Goal: Find specific page/section: Find specific page/section

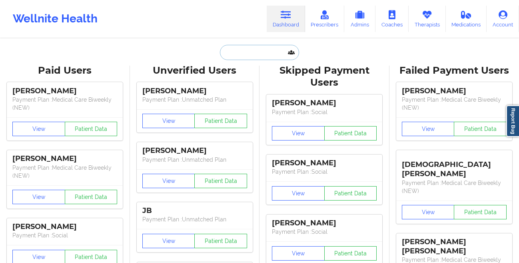
click at [244, 56] on input "text" at bounding box center [259, 52] width 79 height 15
paste input "[PERSON_NAME]"
type input "[PERSON_NAME]"
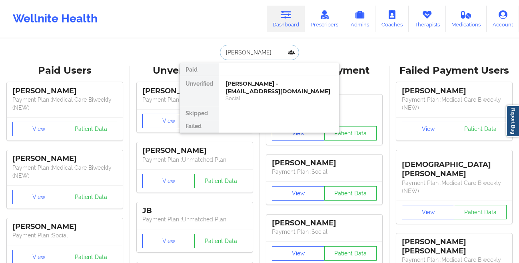
click at [233, 93] on div "[PERSON_NAME] - [EMAIL_ADDRESS][DOMAIN_NAME]" at bounding box center [279, 87] width 107 height 15
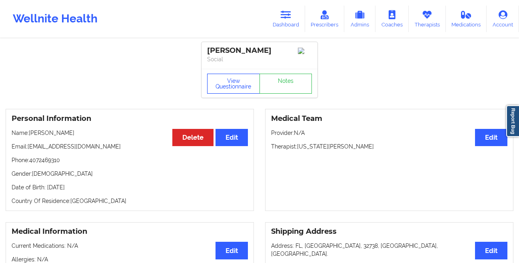
click at [218, 90] on button "View Questionnaire" at bounding box center [233, 84] width 53 height 20
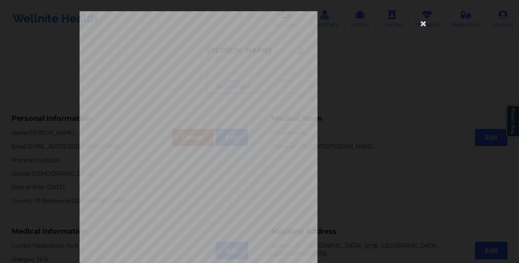
scroll to position [119, 0]
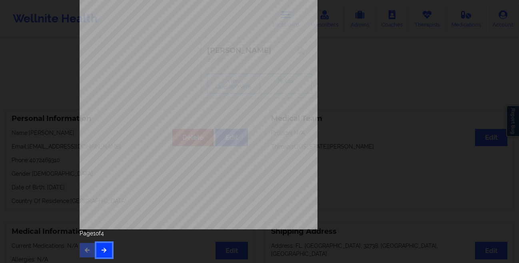
click at [106, 250] on button "button" at bounding box center [104, 250] width 16 height 14
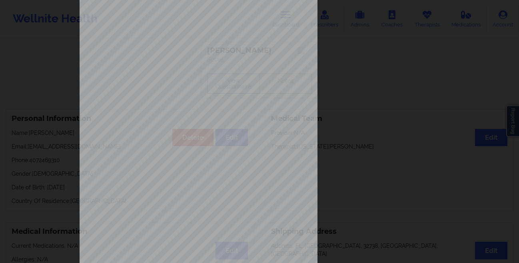
scroll to position [0, 0]
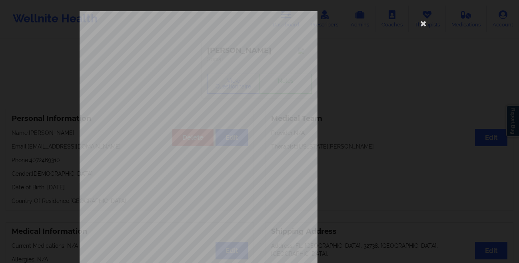
click at [54, 152] on div "commercial Insurance Member ID for patient 914470984 Insurance company name det…" at bounding box center [259, 131] width 519 height 263
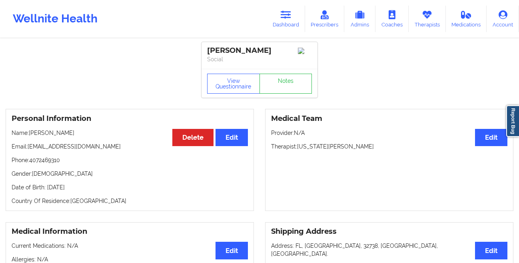
drag, startPoint x: 92, startPoint y: 188, endPoint x: 46, endPoint y: 190, distance: 45.6
click at [46, 190] on p "Date of Birth: [DEMOGRAPHIC_DATA]" at bounding box center [130, 187] width 236 height 8
copy p "[DATE]"
click at [212, 84] on button "View Questionnaire" at bounding box center [233, 84] width 53 height 20
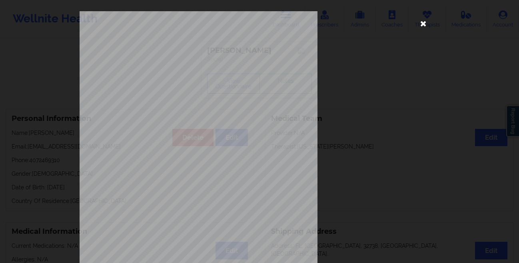
click at [419, 25] on icon at bounding box center [423, 23] width 13 height 13
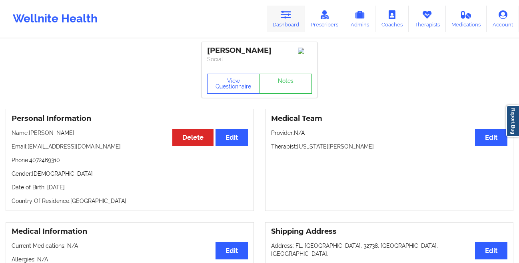
click at [289, 25] on link "Dashboard" at bounding box center [286, 19] width 38 height 26
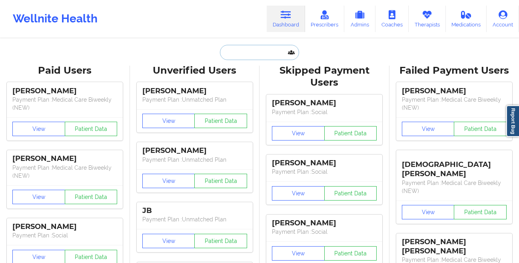
click at [244, 53] on input "text" at bounding box center [259, 52] width 79 height 15
paste input "La [PERSON_NAME]"
type input "La [PERSON_NAME]"
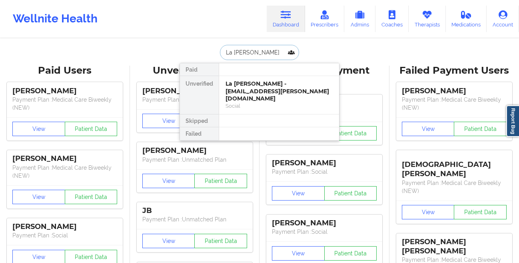
click at [232, 87] on div "La [PERSON_NAME] - [EMAIL_ADDRESS][PERSON_NAME][DOMAIN_NAME]" at bounding box center [279, 91] width 107 height 22
